Goal: Find specific page/section: Find specific page/section

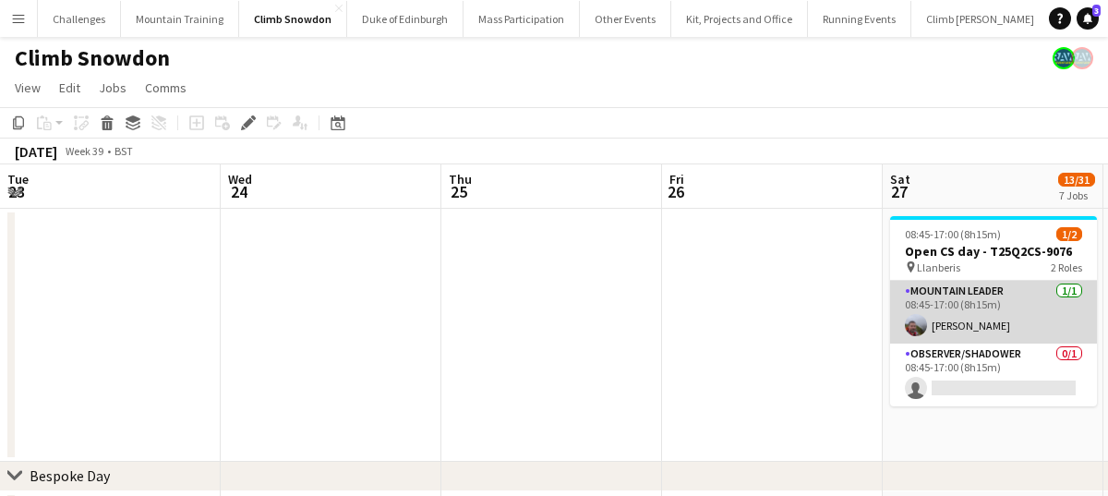
scroll to position [0, 635]
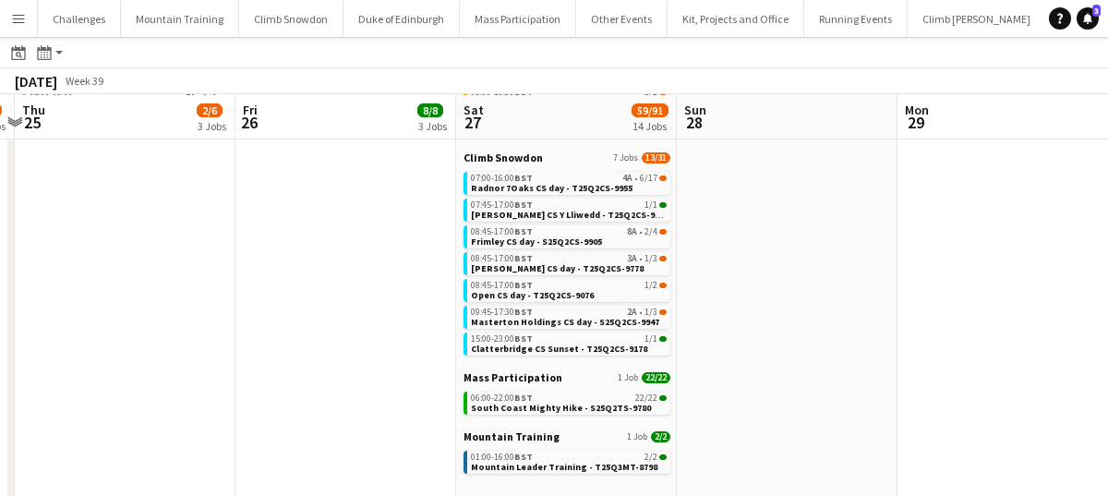
scroll to position [257, 0]
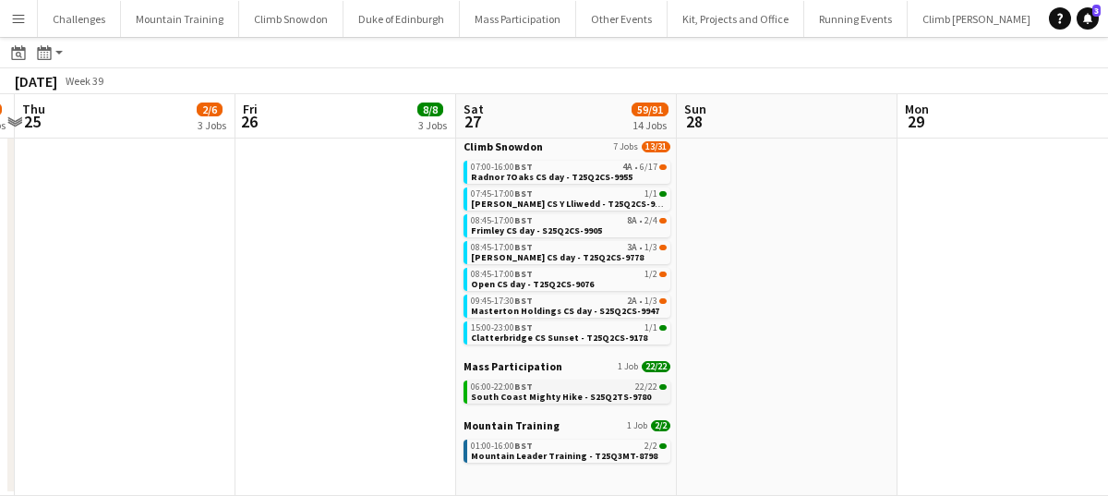
click at [557, 398] on span "South Coast Mighty Hike - S25Q2TS-9780" at bounding box center [561, 397] width 180 height 12
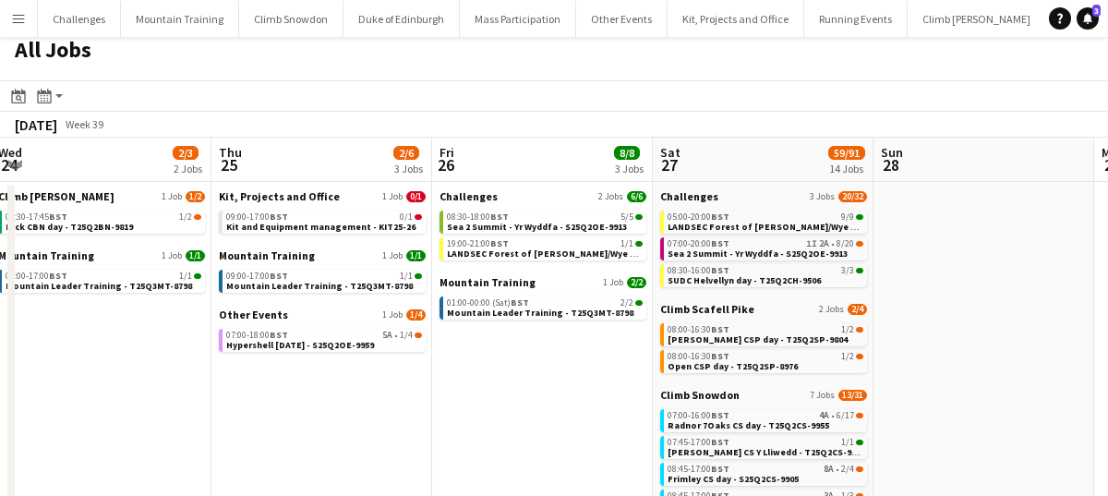
scroll to position [0, 0]
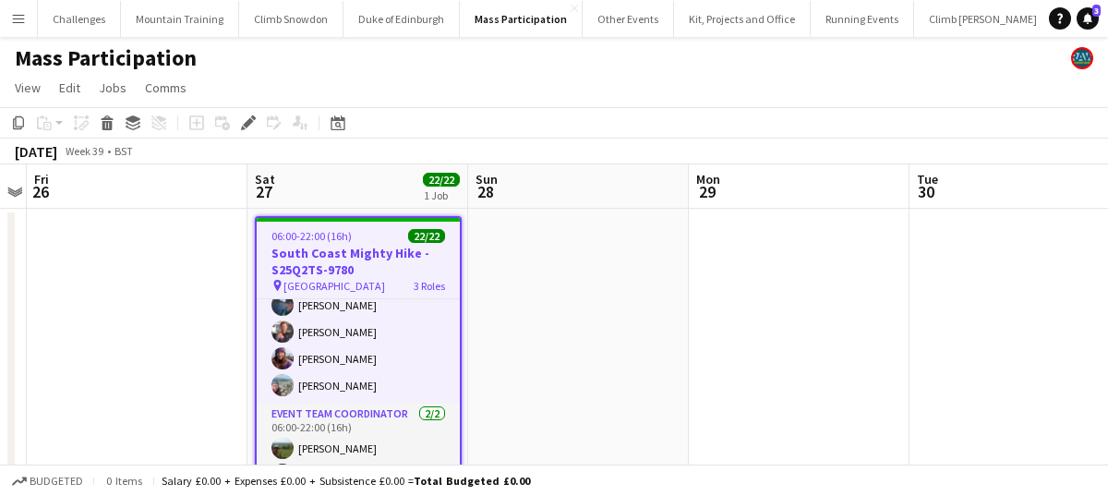
scroll to position [60, 0]
